Goal: Transaction & Acquisition: Purchase product/service

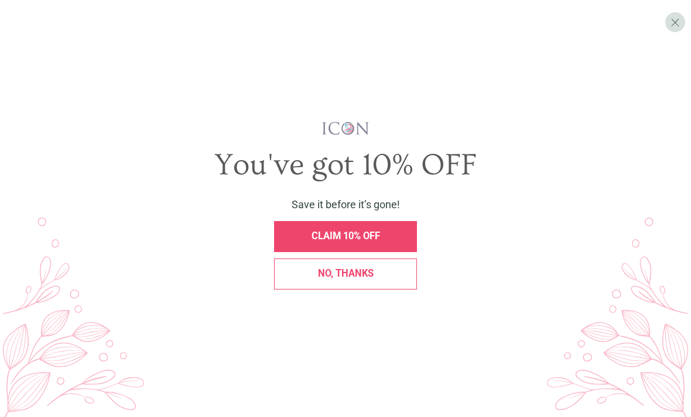
click at [667, 28] on div "X" at bounding box center [675, 22] width 20 height 20
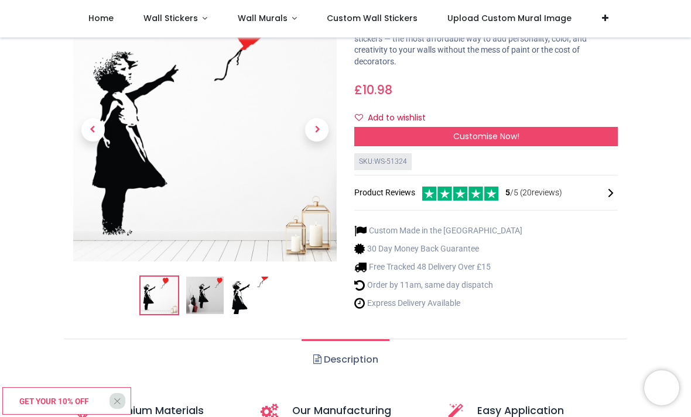
scroll to position [69, 0]
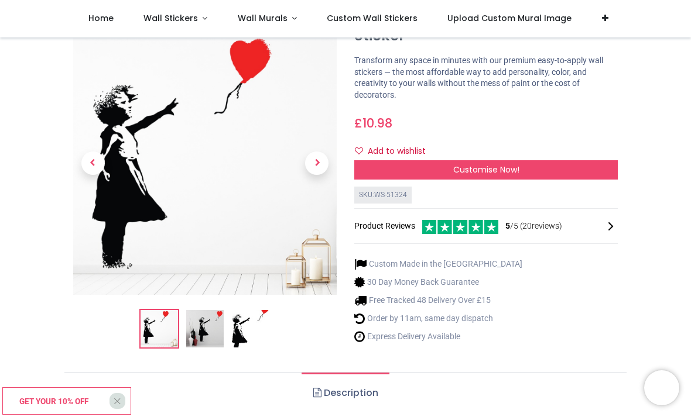
click at [163, 310] on img at bounding box center [158, 328] width 37 height 37
click at [209, 310] on img at bounding box center [204, 328] width 37 height 37
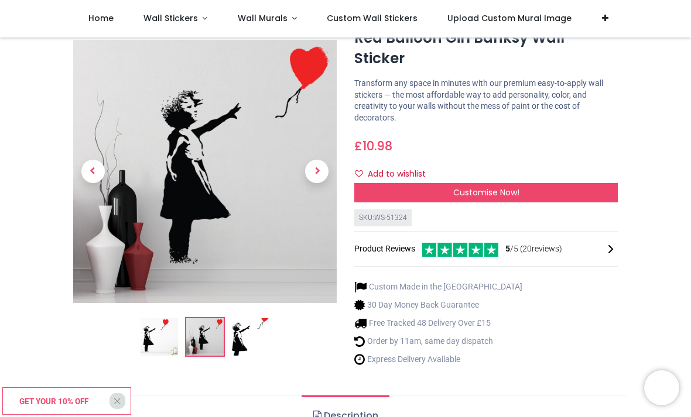
scroll to position [47, 0]
click at [249, 323] on img at bounding box center [250, 337] width 37 height 37
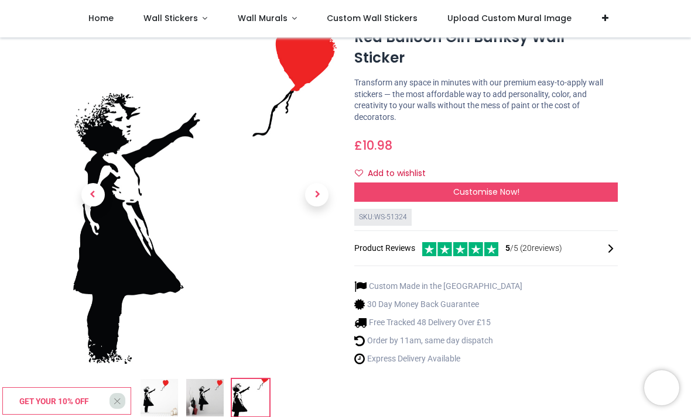
click at [318, 198] on span "Next" at bounding box center [316, 194] width 23 height 23
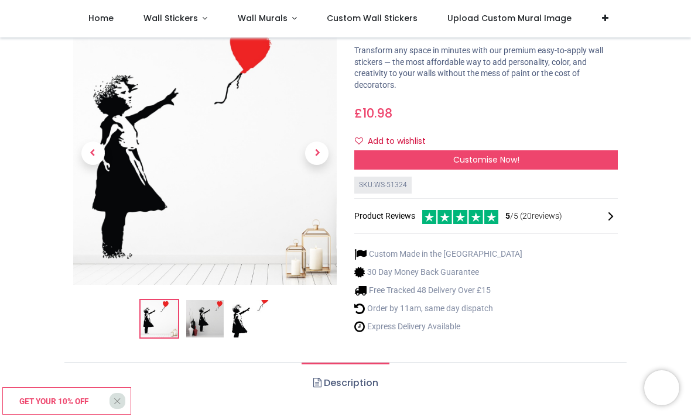
scroll to position [80, 0]
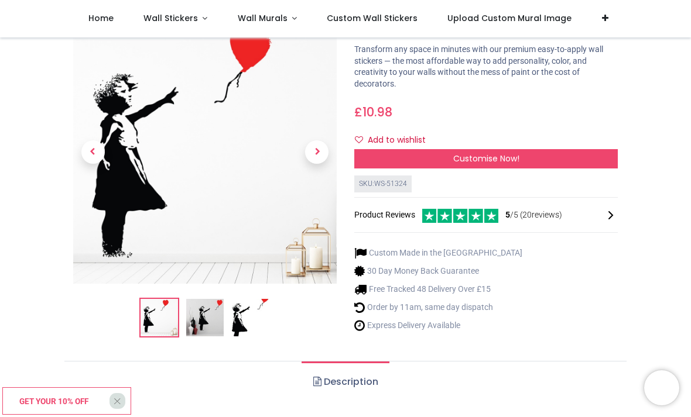
click at [474, 153] on span "Customise Now!" at bounding box center [486, 159] width 66 height 12
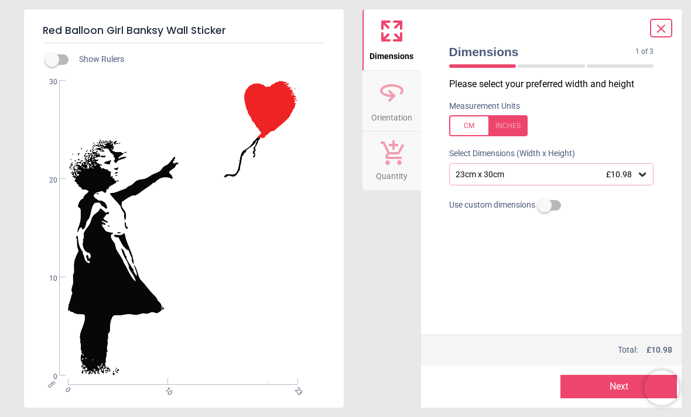
click at [649, 170] on div "23cm x 30cm £10.98" at bounding box center [551, 174] width 205 height 22
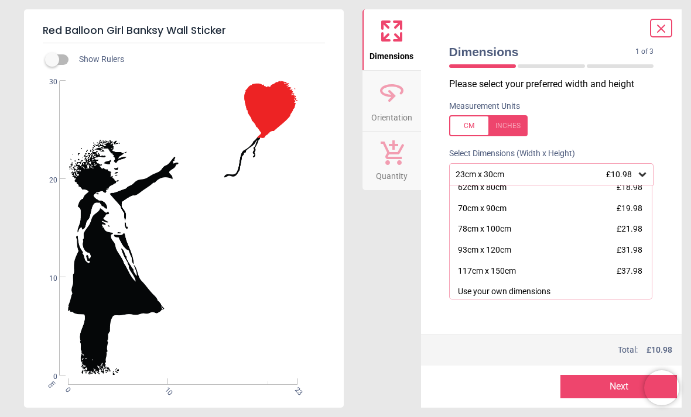
scroll to position [112, 0]
click at [495, 204] on div "70cm x 90cm" at bounding box center [482, 210] width 49 height 12
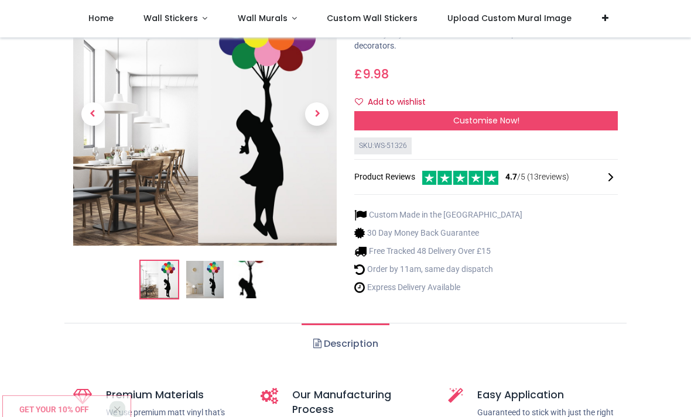
scroll to position [117, 0]
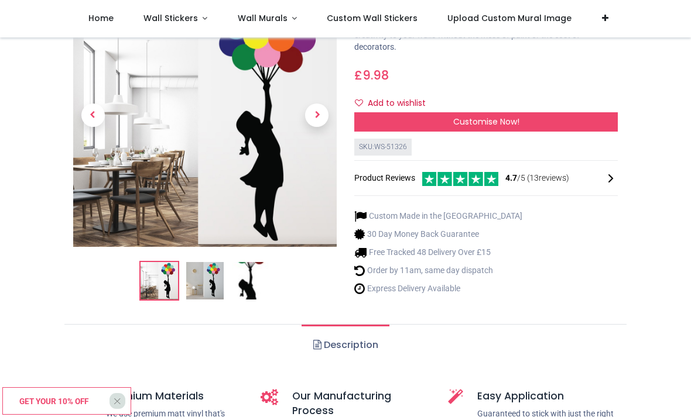
click at [495, 119] on span "Customise Now!" at bounding box center [486, 122] width 66 height 12
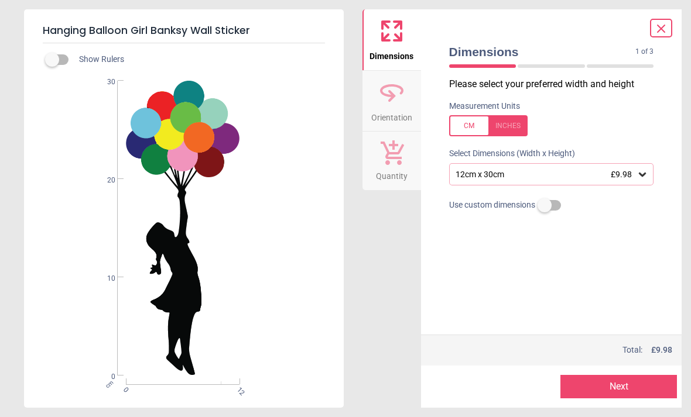
click at [644, 172] on icon at bounding box center [642, 175] width 12 height 12
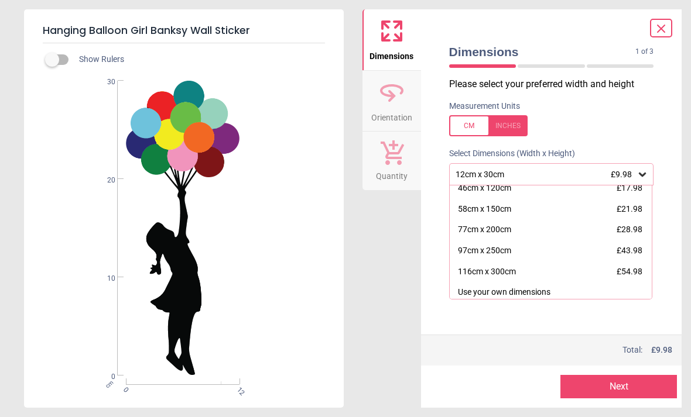
scroll to position [112, 0]
click at [510, 221] on div "77cm x 200cm £28.98" at bounding box center [551, 230] width 203 height 21
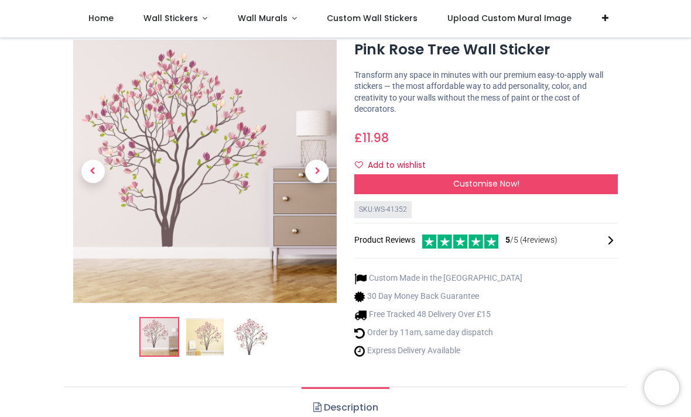
scroll to position [29, 0]
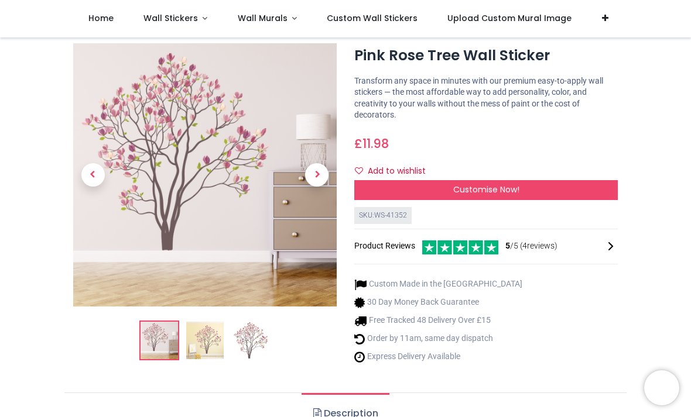
click at [206, 344] on img at bounding box center [204, 340] width 37 height 37
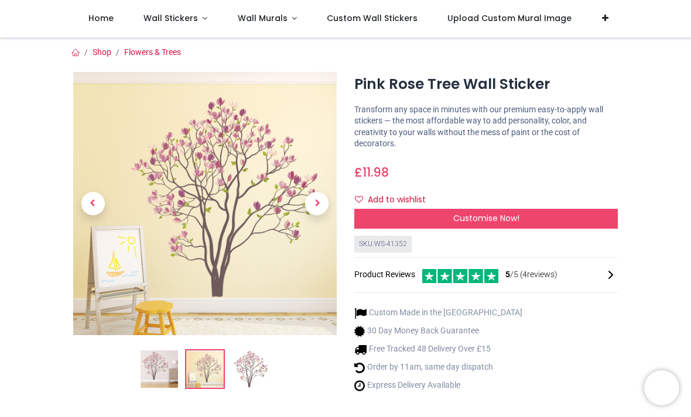
scroll to position [16, 0]
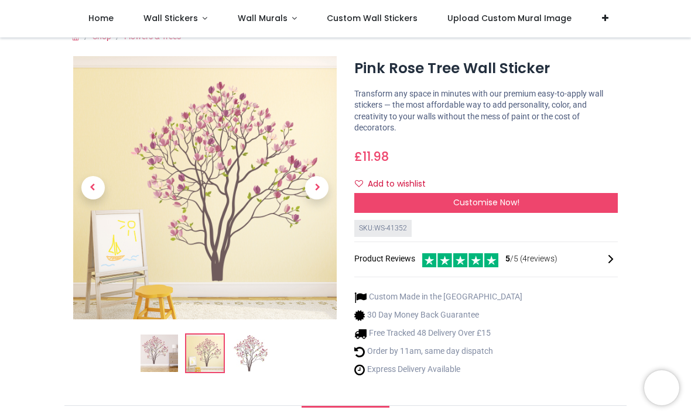
click at [254, 349] on img at bounding box center [250, 353] width 37 height 37
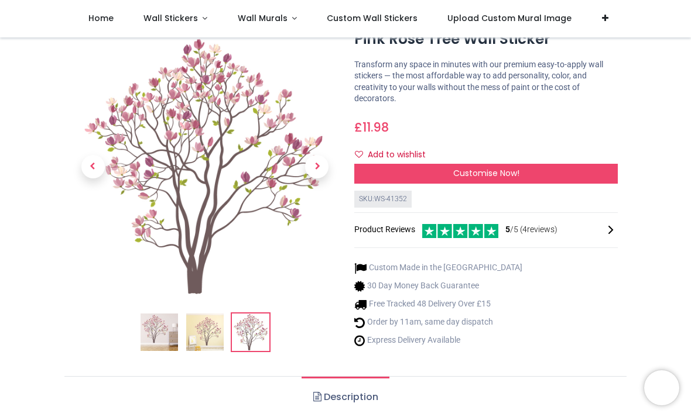
scroll to position [0, 0]
